Goal: Task Accomplishment & Management: Manage account settings

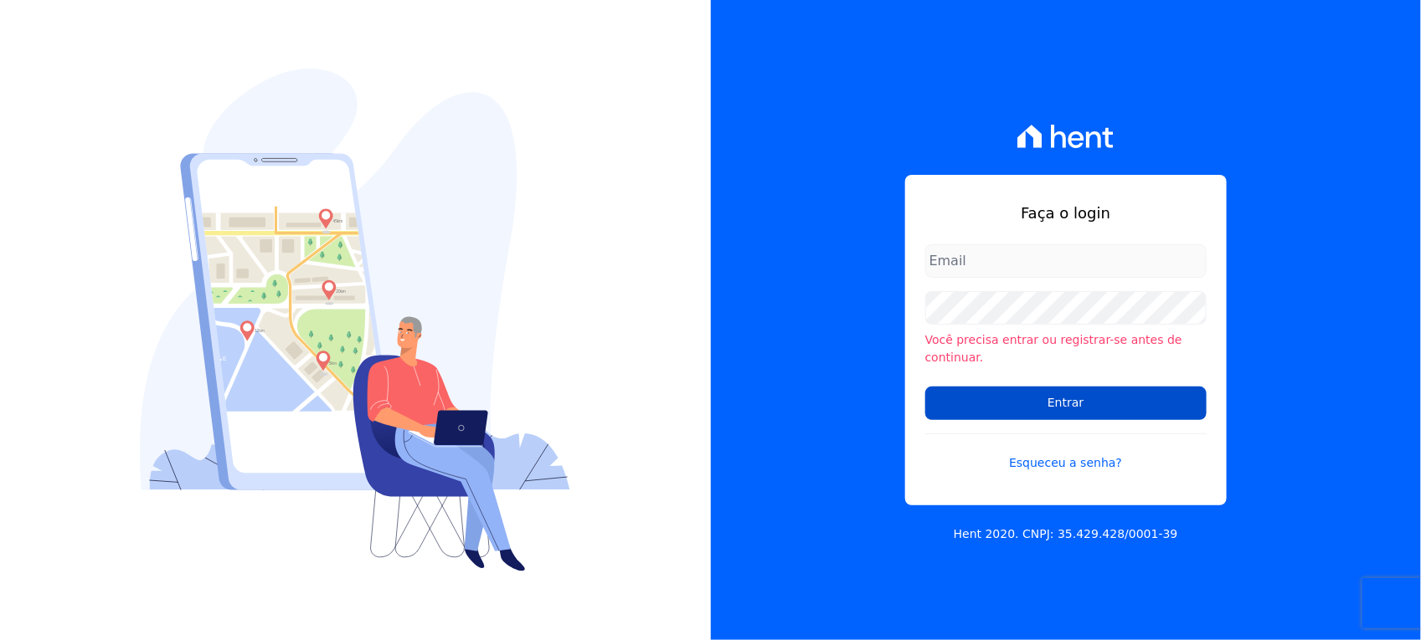
type input "yulli.queiroz@twtgrupo.com"
click at [1026, 395] on input "Entrar" at bounding box center [1065, 403] width 281 height 33
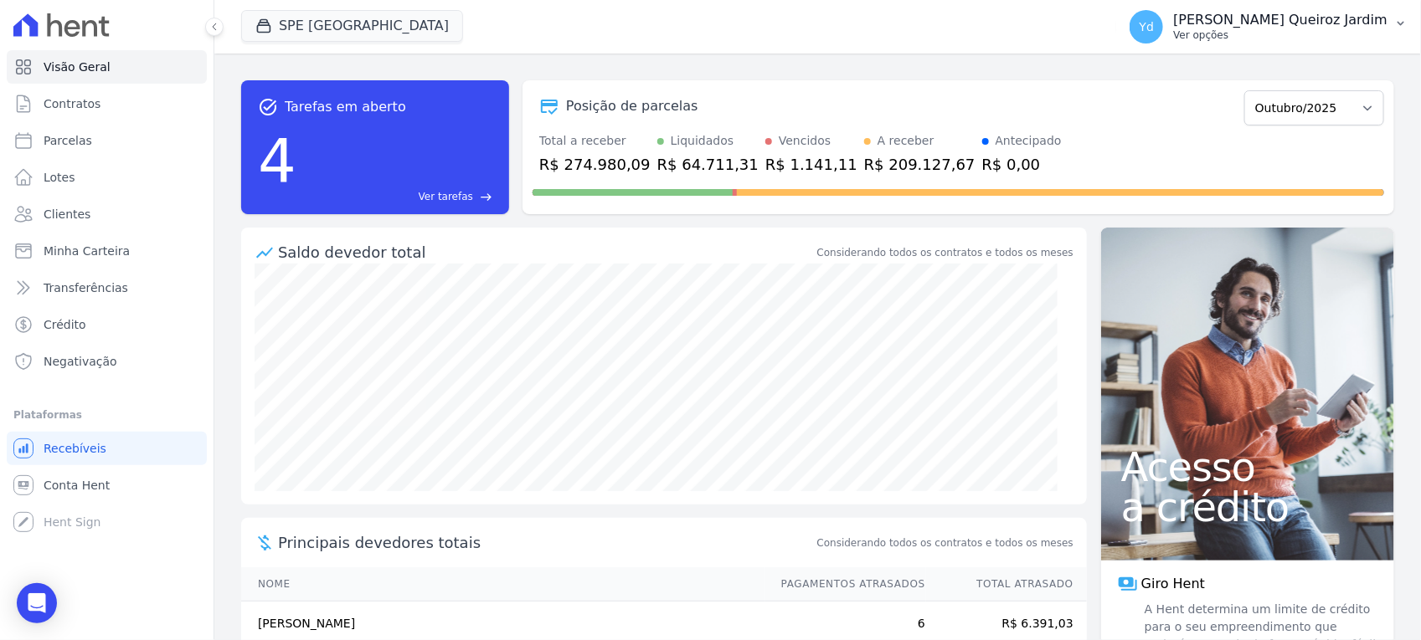
click at [1338, 19] on p "[PERSON_NAME] Queiroz Jardim" at bounding box center [1280, 20] width 214 height 17
